Goal: Book appointment/travel/reservation

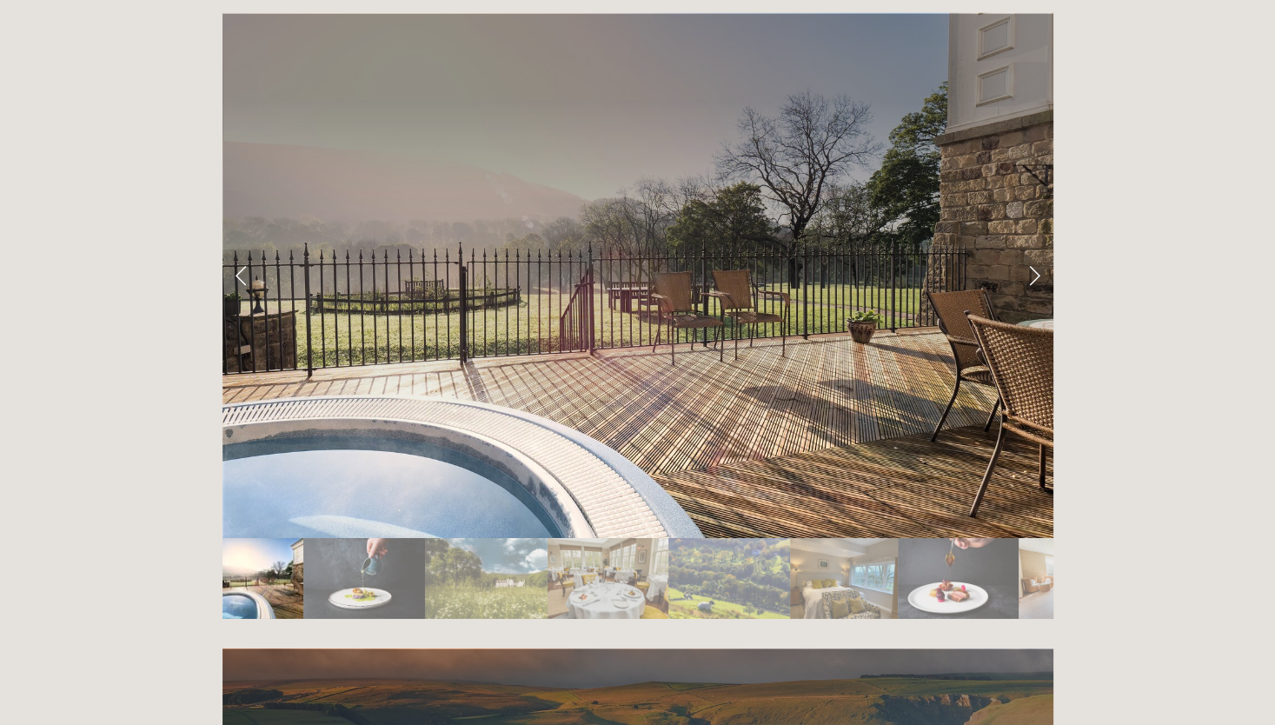
scroll to position [2968, 0]
click at [1038, 249] on link "Next Slide" at bounding box center [1034, 275] width 38 height 52
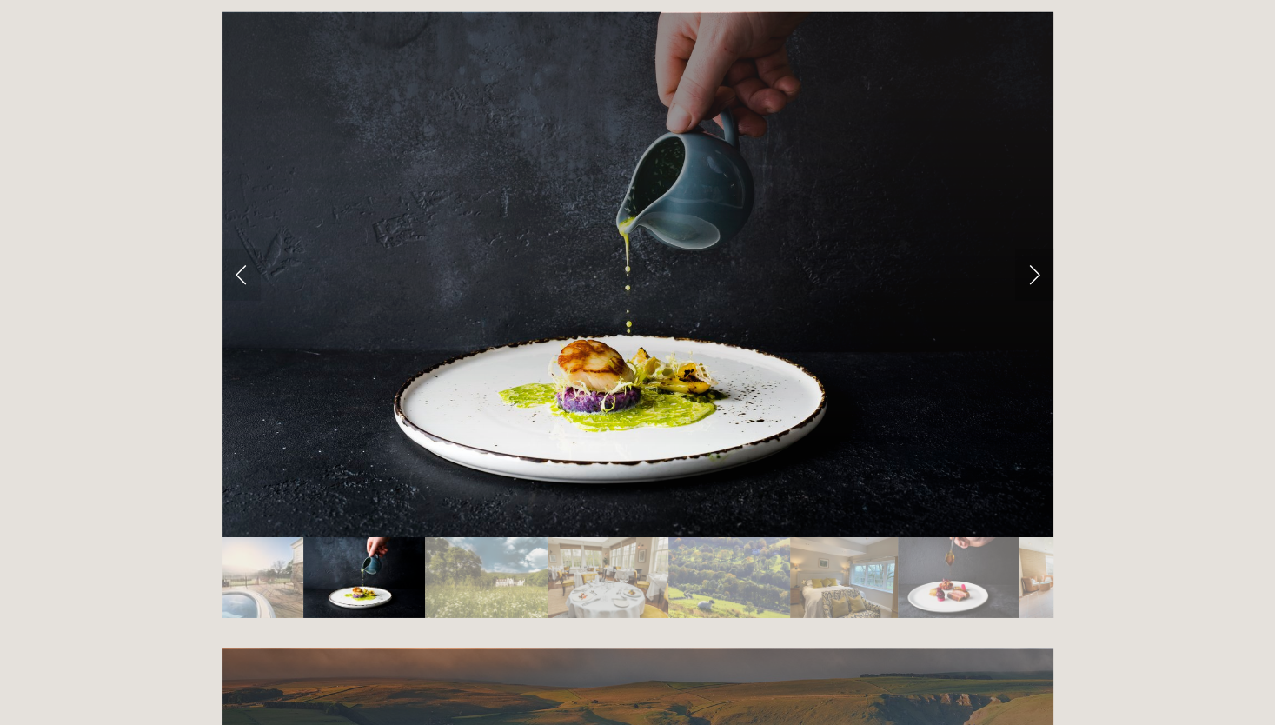
click at [1038, 249] on link "Next Slide" at bounding box center [1034, 275] width 38 height 52
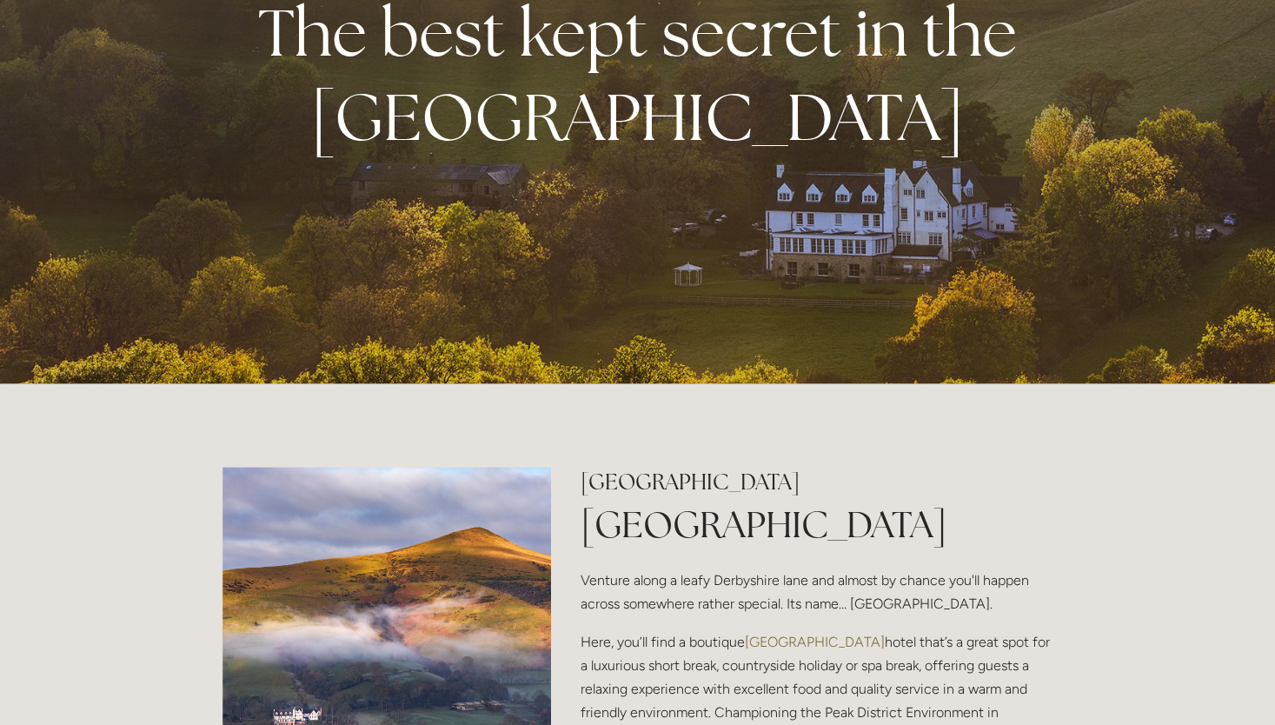
scroll to position [0, 0]
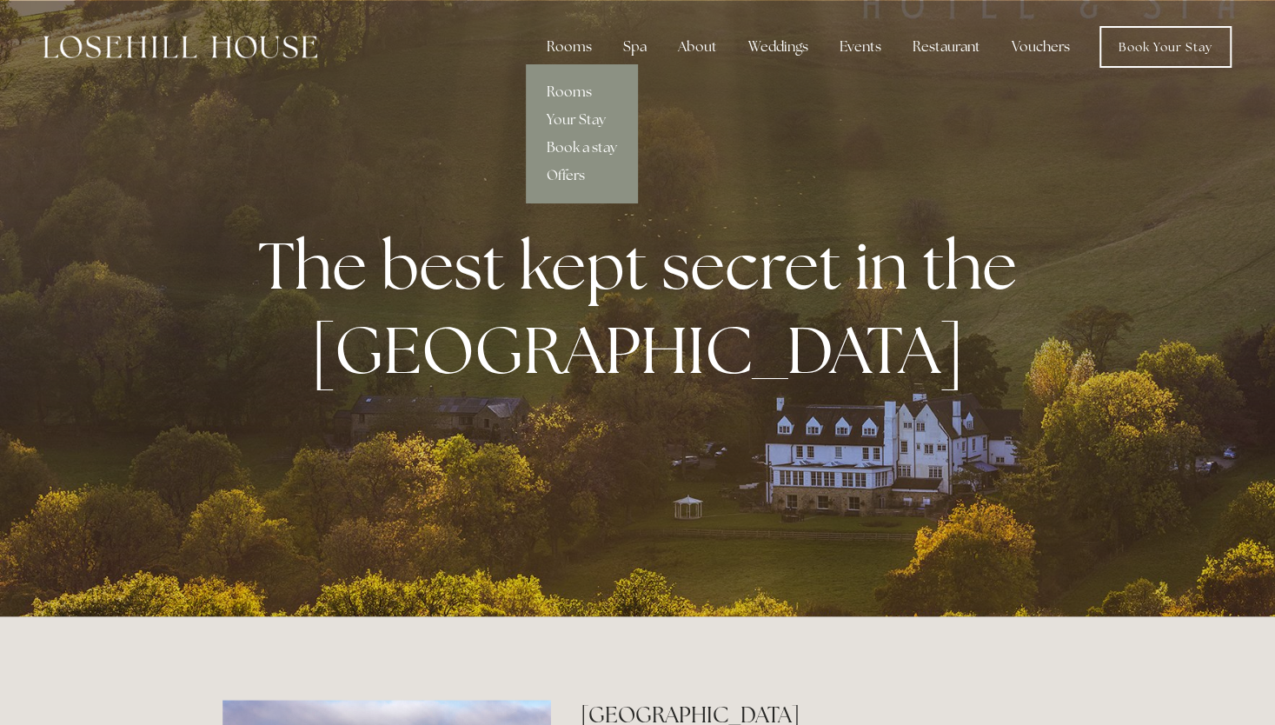
click at [579, 90] on link "Rooms" at bounding box center [582, 92] width 112 height 28
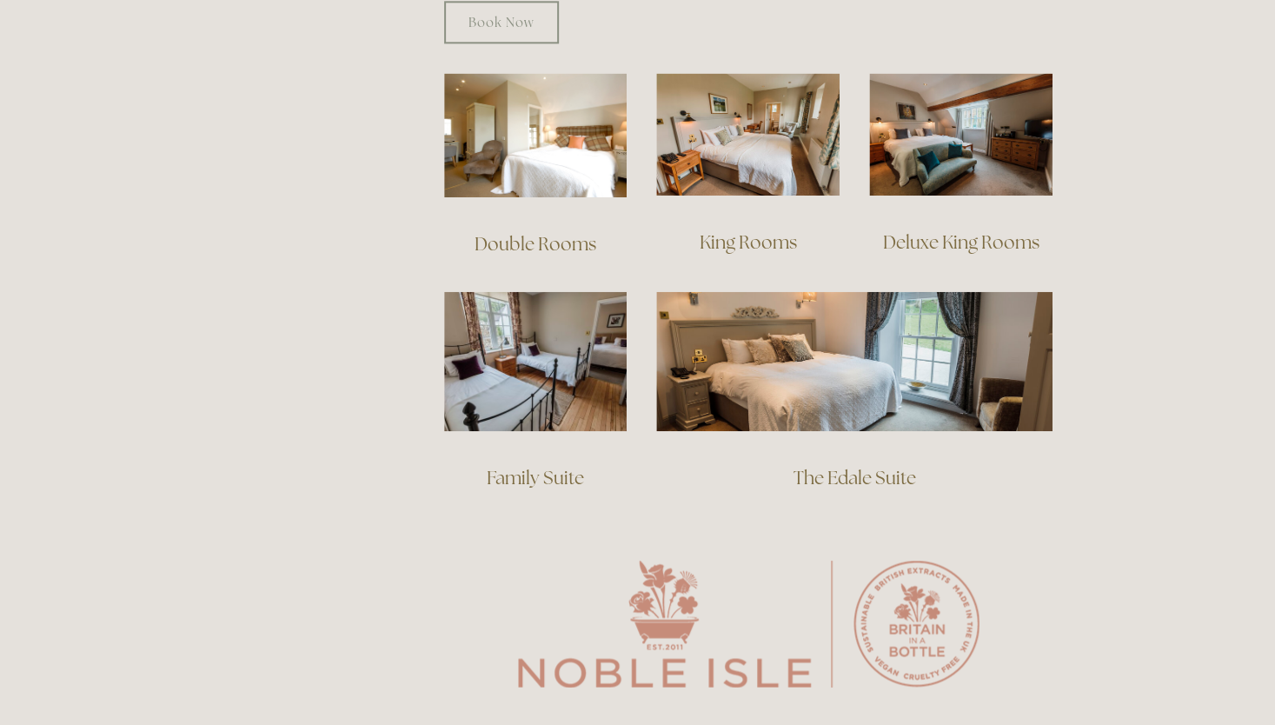
scroll to position [1276, 0]
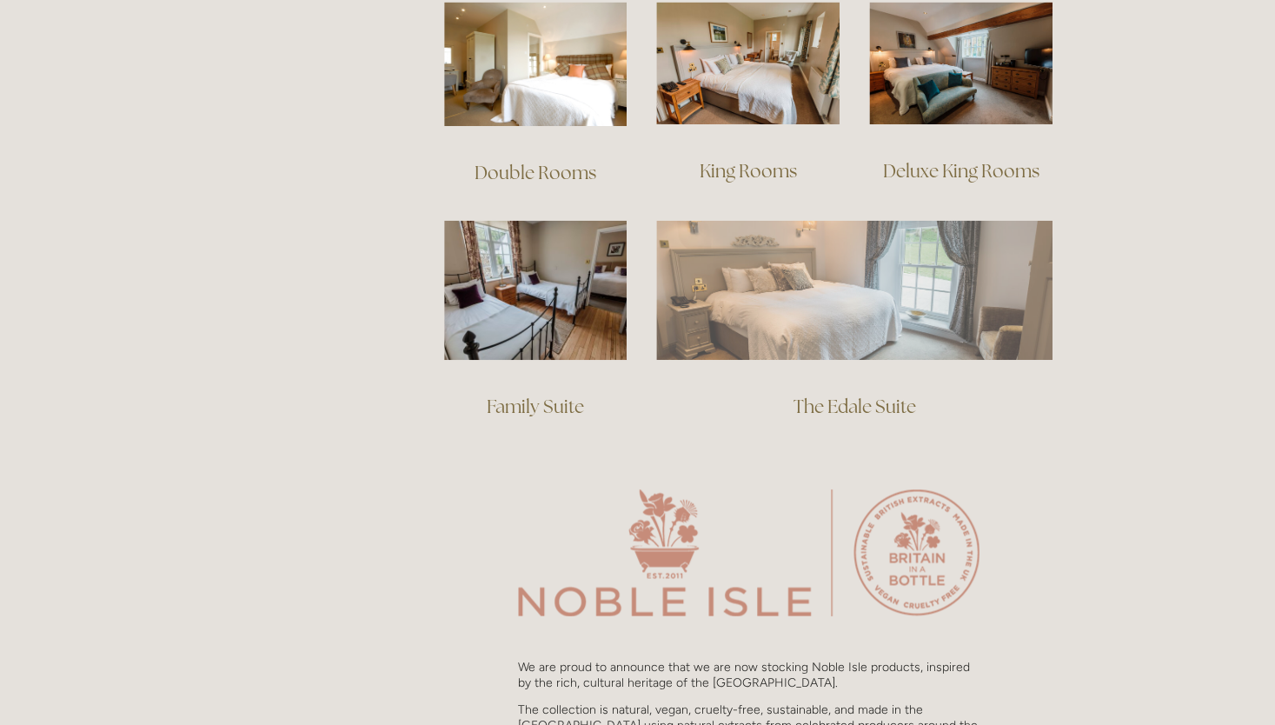
click at [800, 271] on img at bounding box center [854, 289] width 396 height 139
